Goal: Check status: Check status

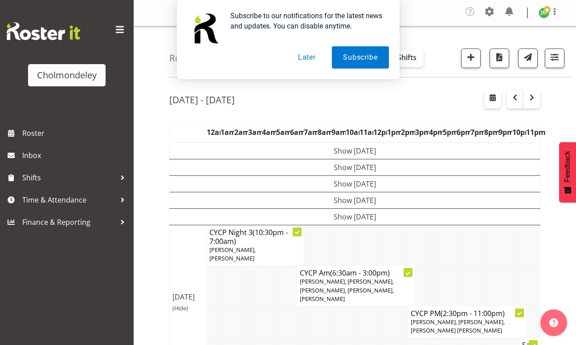
click at [300, 60] on button "Later" at bounding box center [307, 57] width 40 height 22
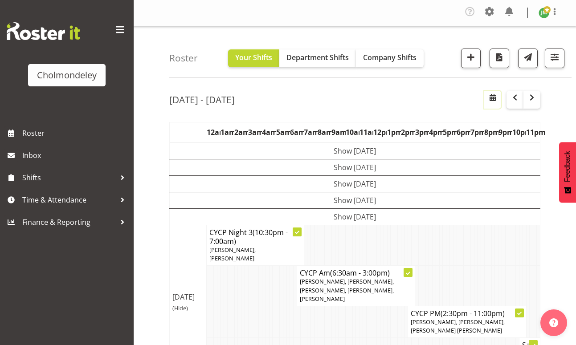
click at [496, 101] on span "button" at bounding box center [492, 97] width 11 height 11
select select "8"
select select "2025"
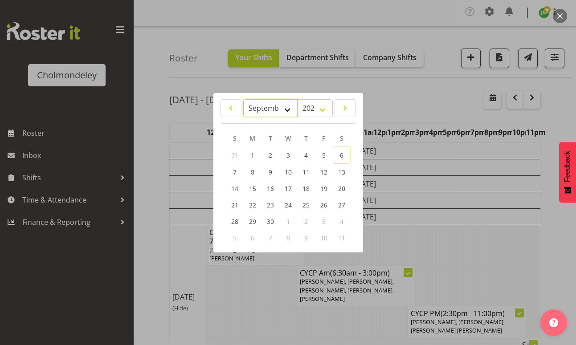
click at [288, 110] on select "January February March April May June July August September October November De…" at bounding box center [270, 108] width 55 height 18
select select "9"
click at [243, 99] on select "January February March April May June July August September October November De…" at bounding box center [270, 108] width 55 height 18
click at [342, 173] on span "11" at bounding box center [341, 171] width 7 height 8
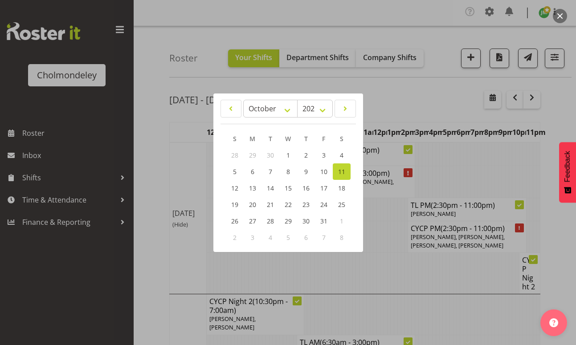
click at [408, 96] on div at bounding box center [288, 172] width 576 height 345
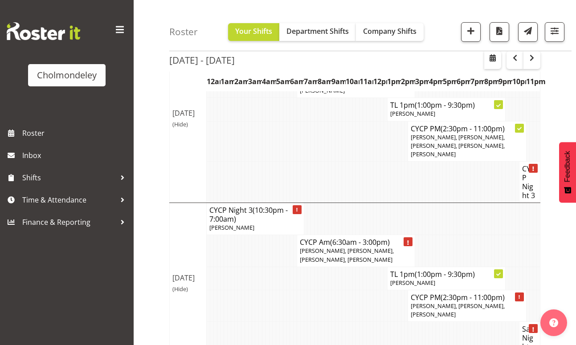
scroll to position [842, 0]
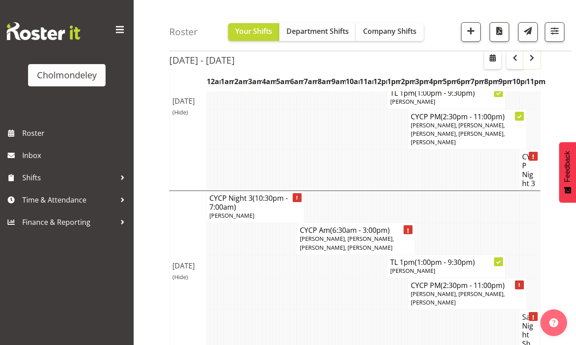
click at [537, 60] on button "button" at bounding box center [531, 60] width 17 height 18
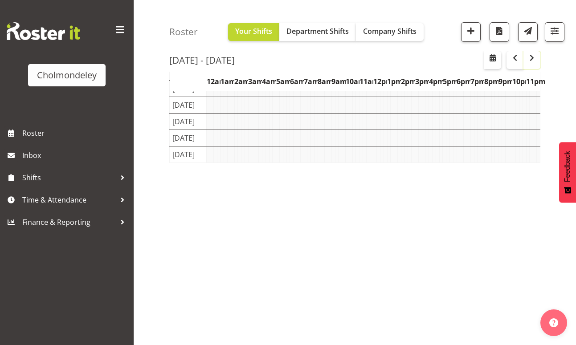
scroll to position [95, 0]
click at [536, 60] on span "button" at bounding box center [531, 58] width 11 height 11
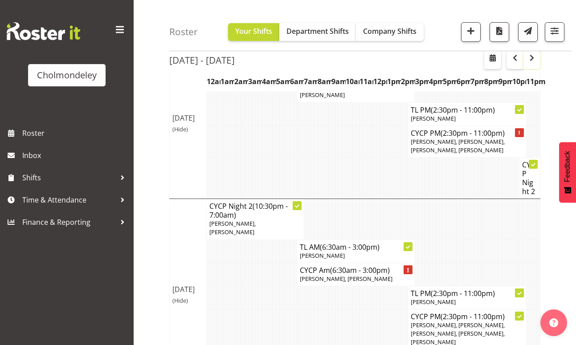
scroll to position [842, 0]
